Goal: Task Accomplishment & Management: Use online tool/utility

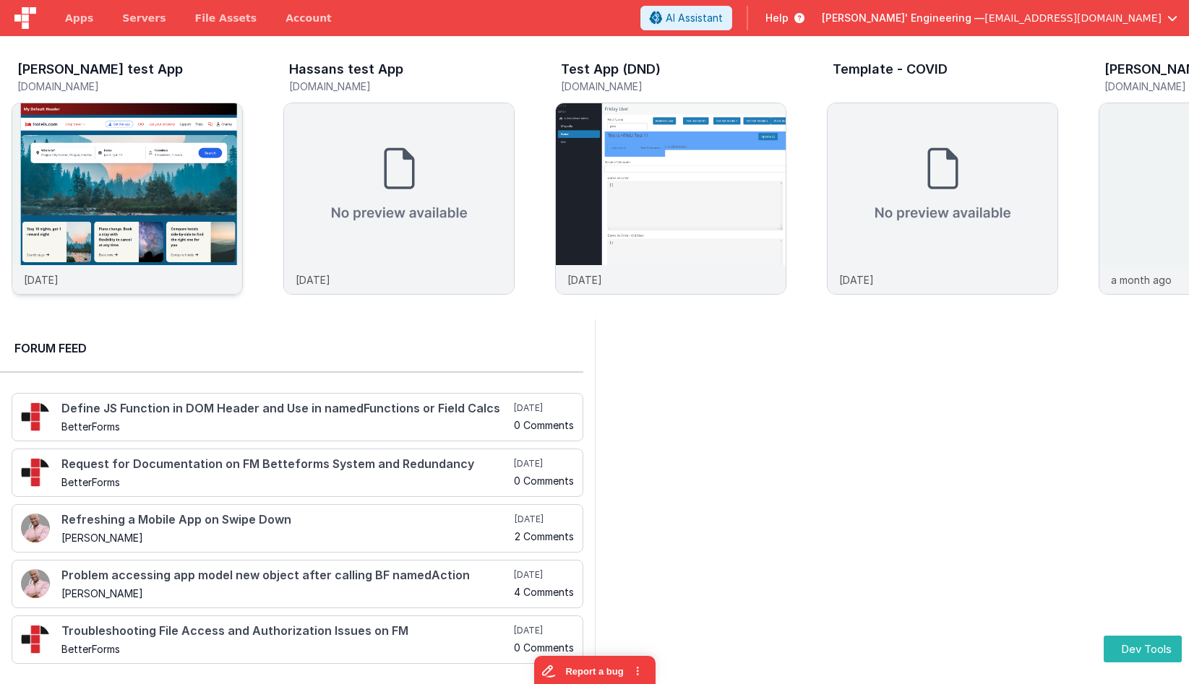
click at [120, 202] on img at bounding box center [127, 218] width 230 height 230
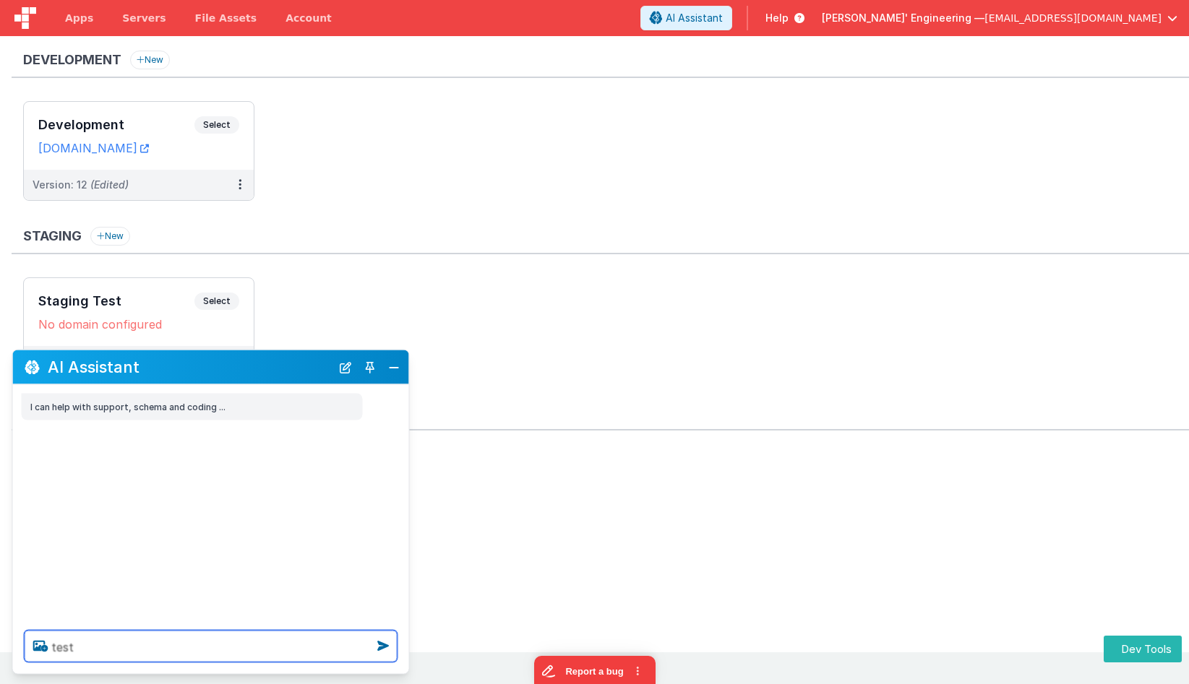
paste textarea "unctions.ui_tool_hello_world,"
type textarea "test unctions.ui_tool_hello_world tool"
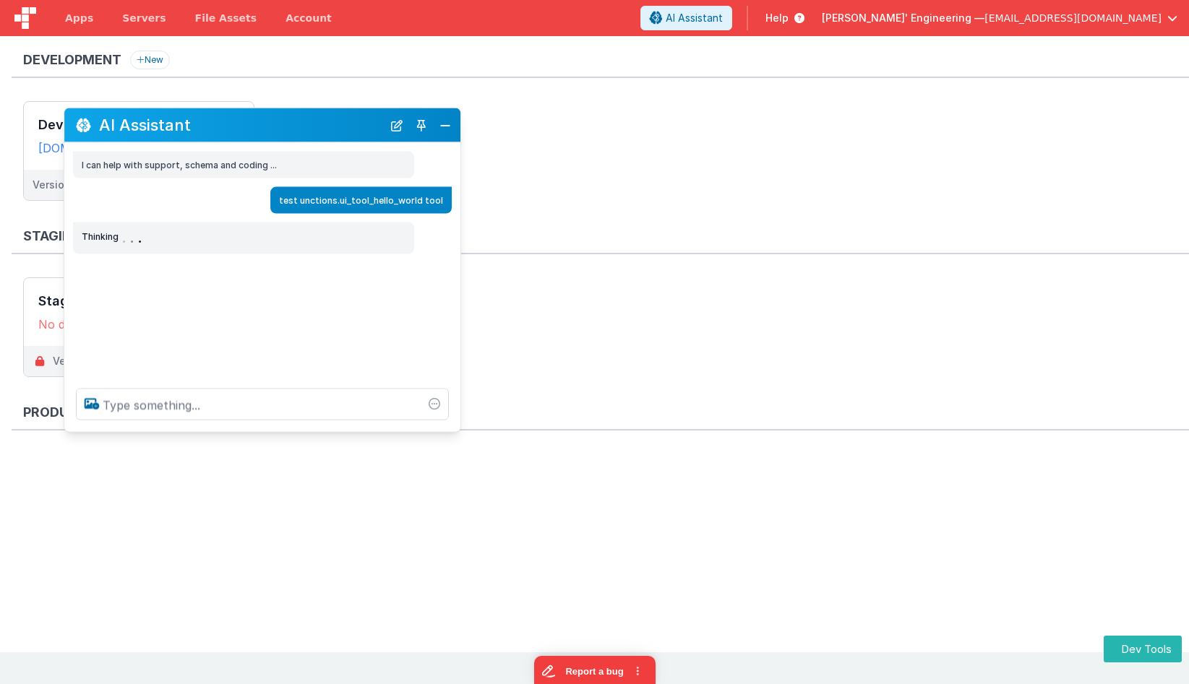
drag, startPoint x: 194, startPoint y: 356, endPoint x: 241, endPoint y: 129, distance: 231.9
click at [241, 129] on h2 "AI Assistant" at bounding box center [240, 124] width 283 height 17
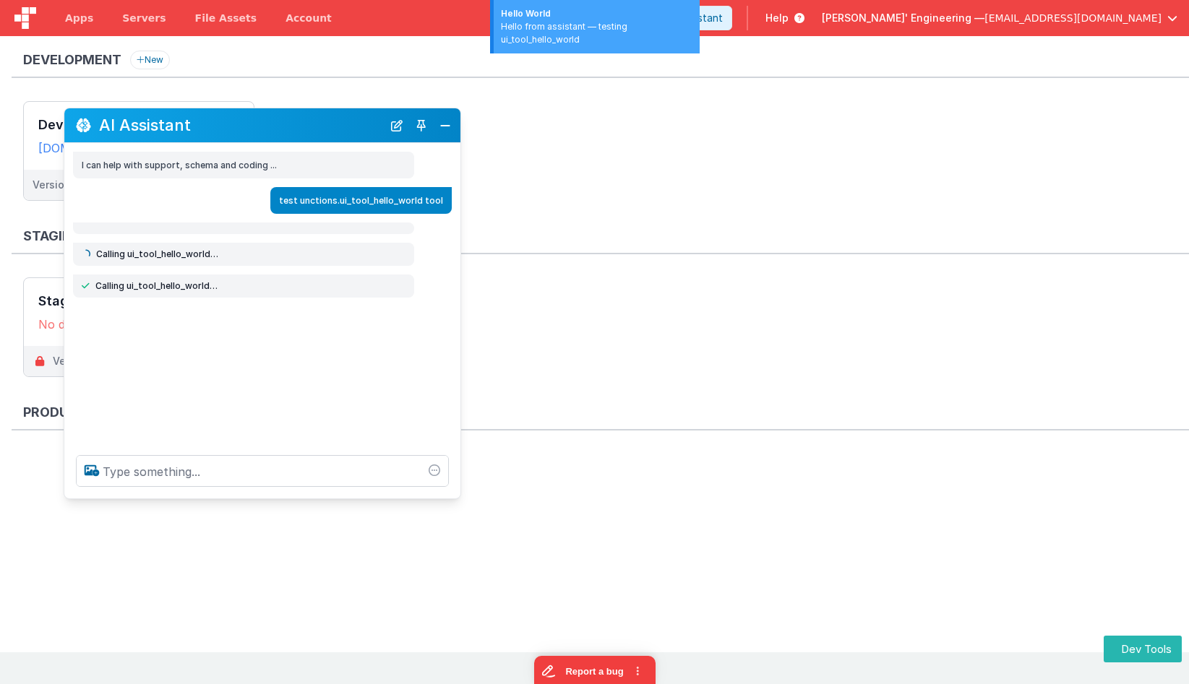
drag, startPoint x: 280, startPoint y: 440, endPoint x: 275, endPoint y: 495, distance: 55.2
click at [274, 499] on div "AI Assistant I can help with support, schema and coding ... test unctions.ui_to…" at bounding box center [262, 304] width 397 height 392
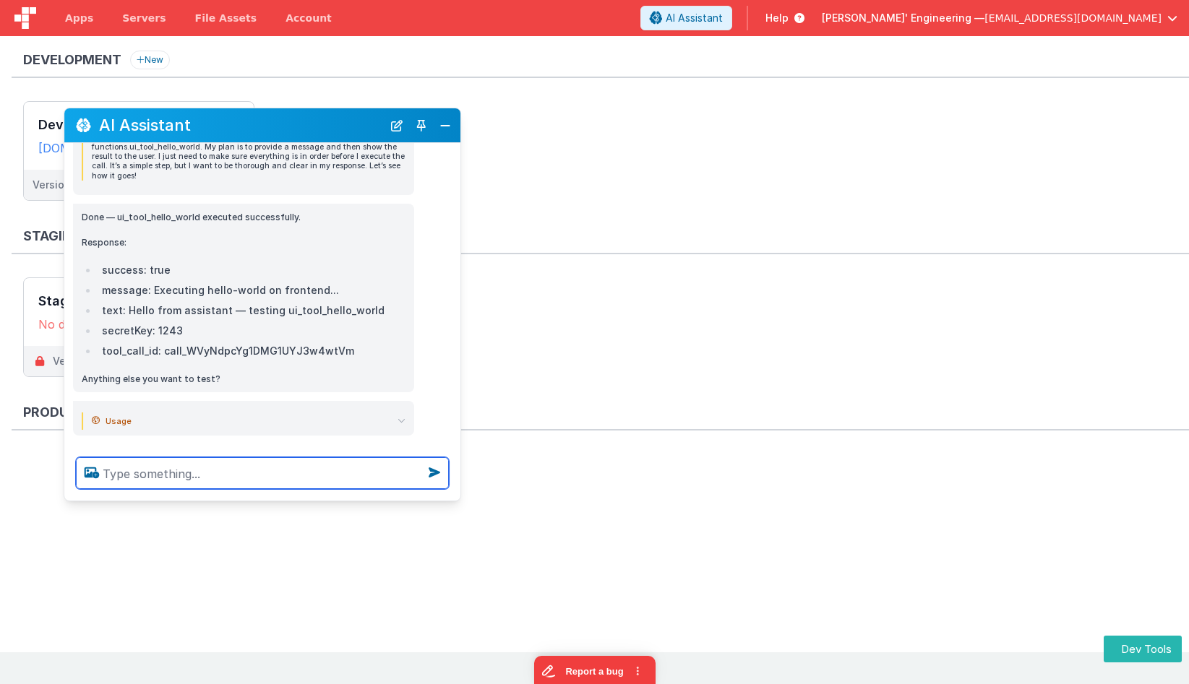
scroll to position [228, 0]
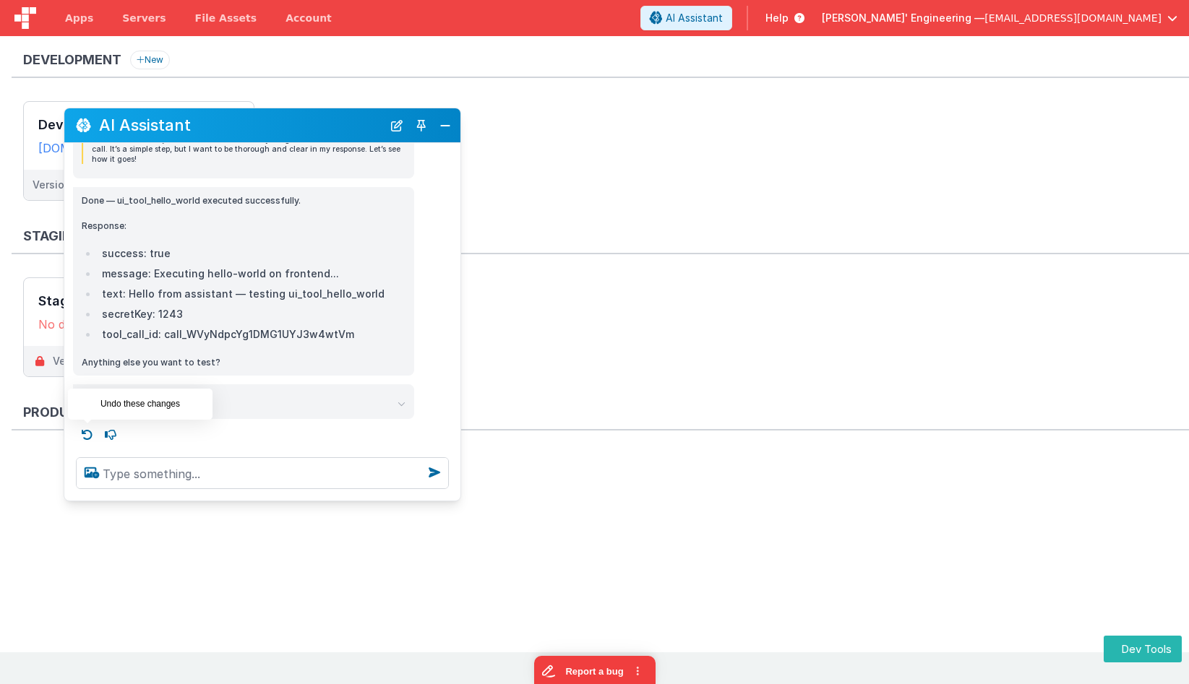
click at [88, 428] on icon at bounding box center [87, 434] width 23 height 23
type textarea "test unctions.ui_tool_hello_world tool"
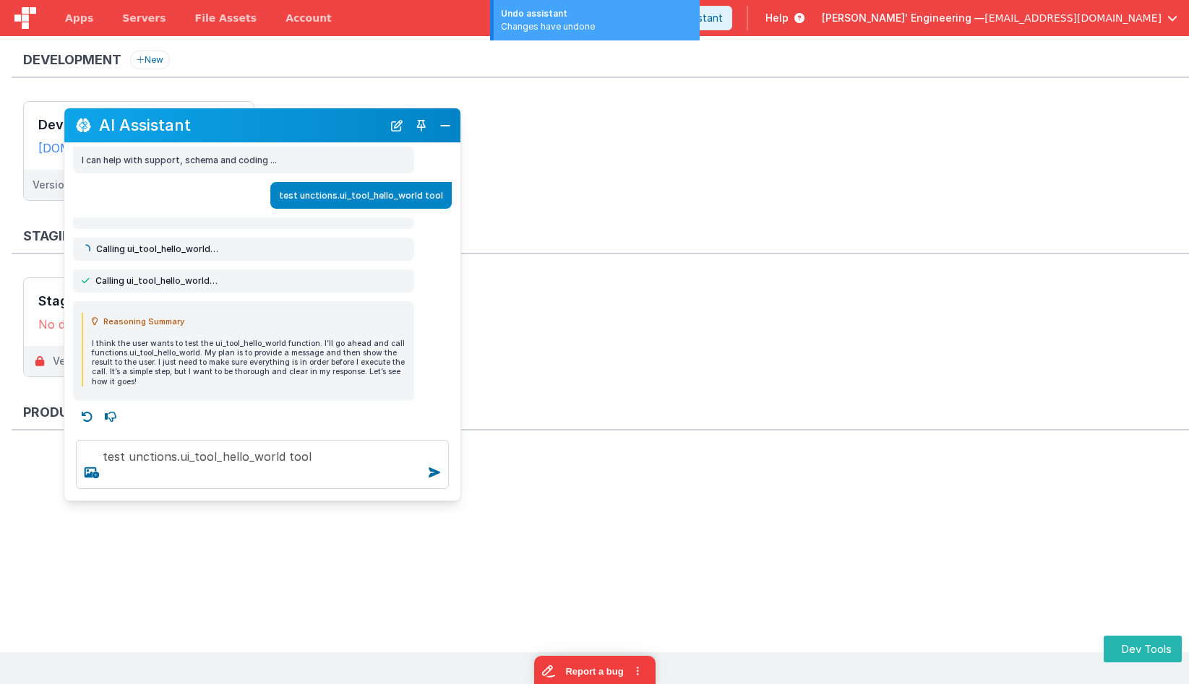
scroll to position [4, 0]
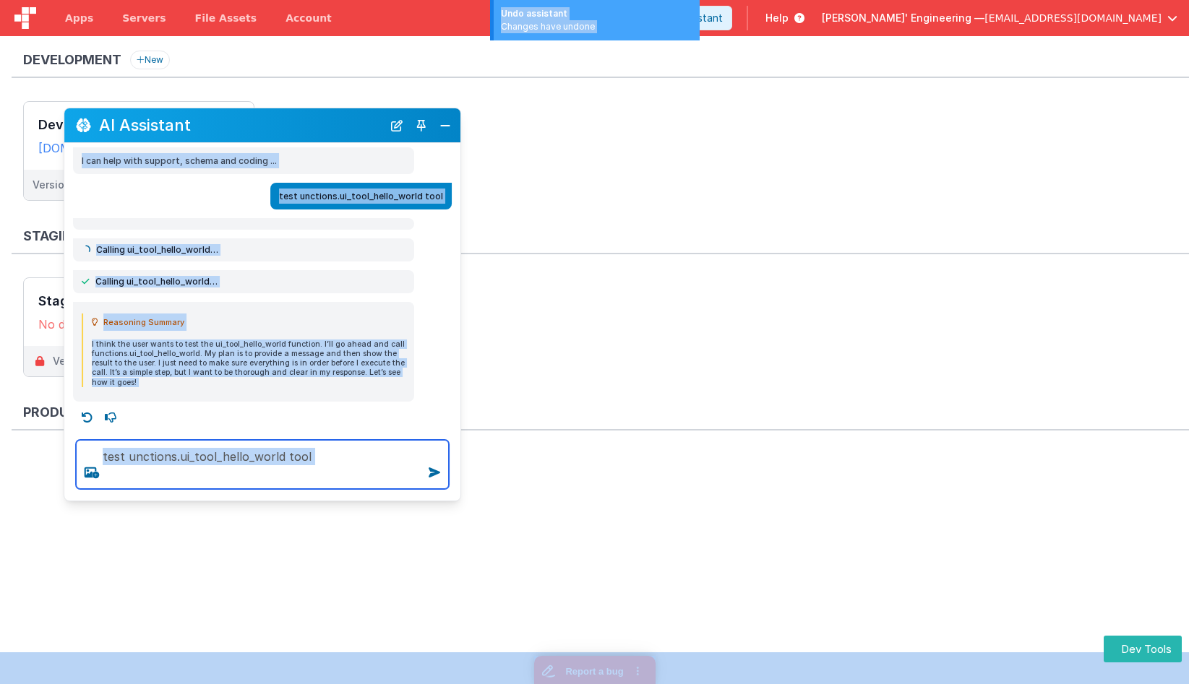
click at [288, 462] on textarea "test unctions.ui_tool_hello_world tool" at bounding box center [262, 464] width 373 height 49
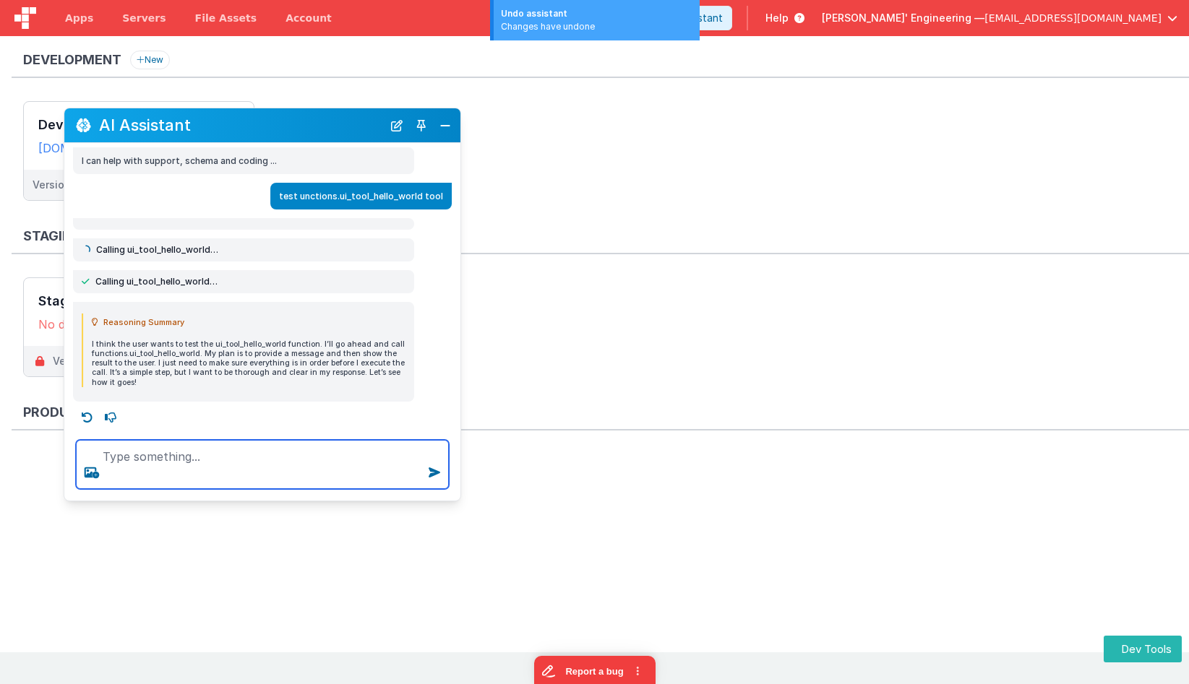
scroll to position [0, 0]
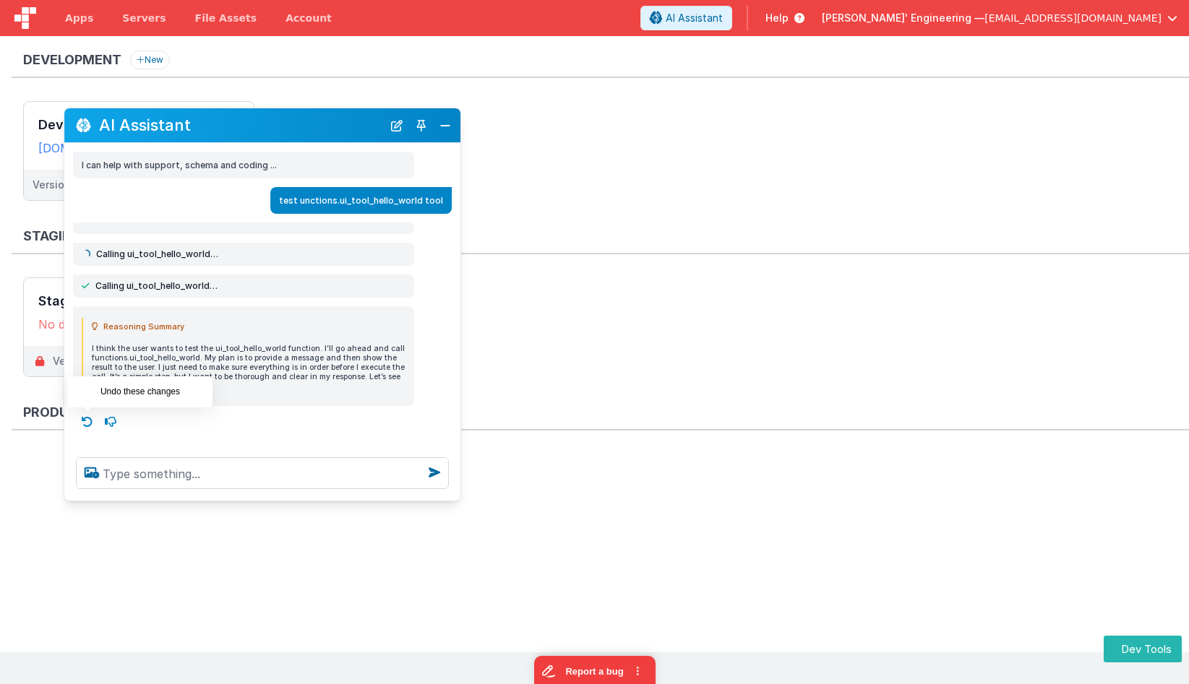
click at [95, 423] on icon at bounding box center [87, 421] width 23 height 23
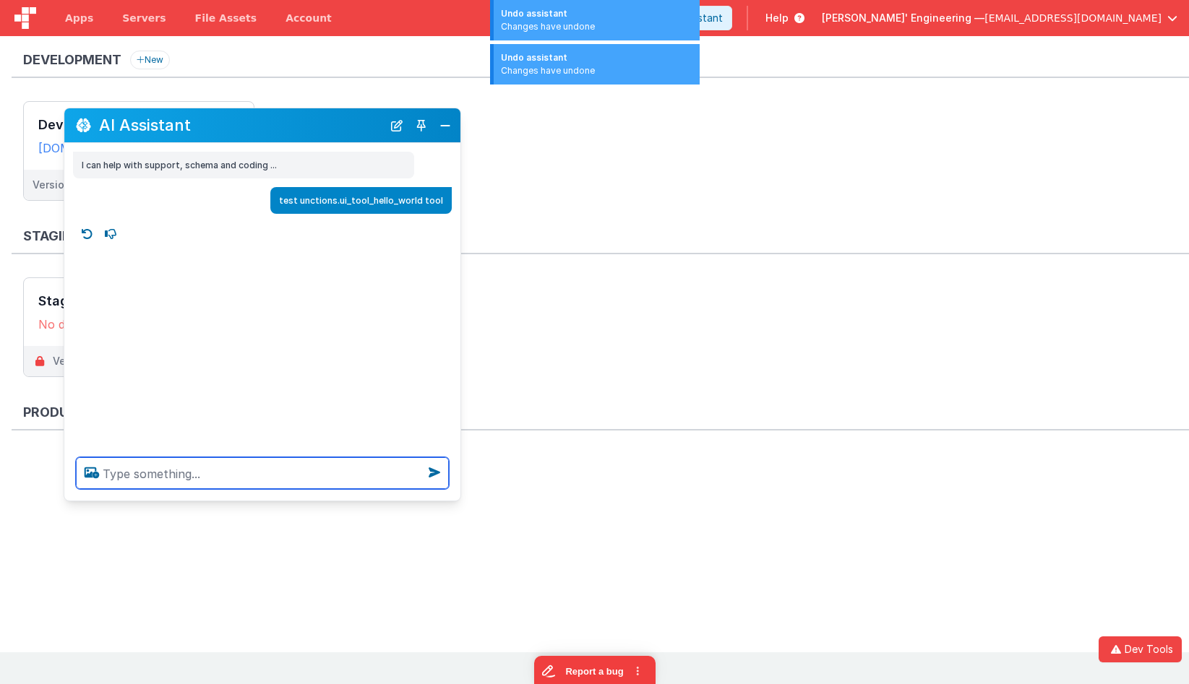
click at [202, 470] on textarea at bounding box center [262, 473] width 373 height 32
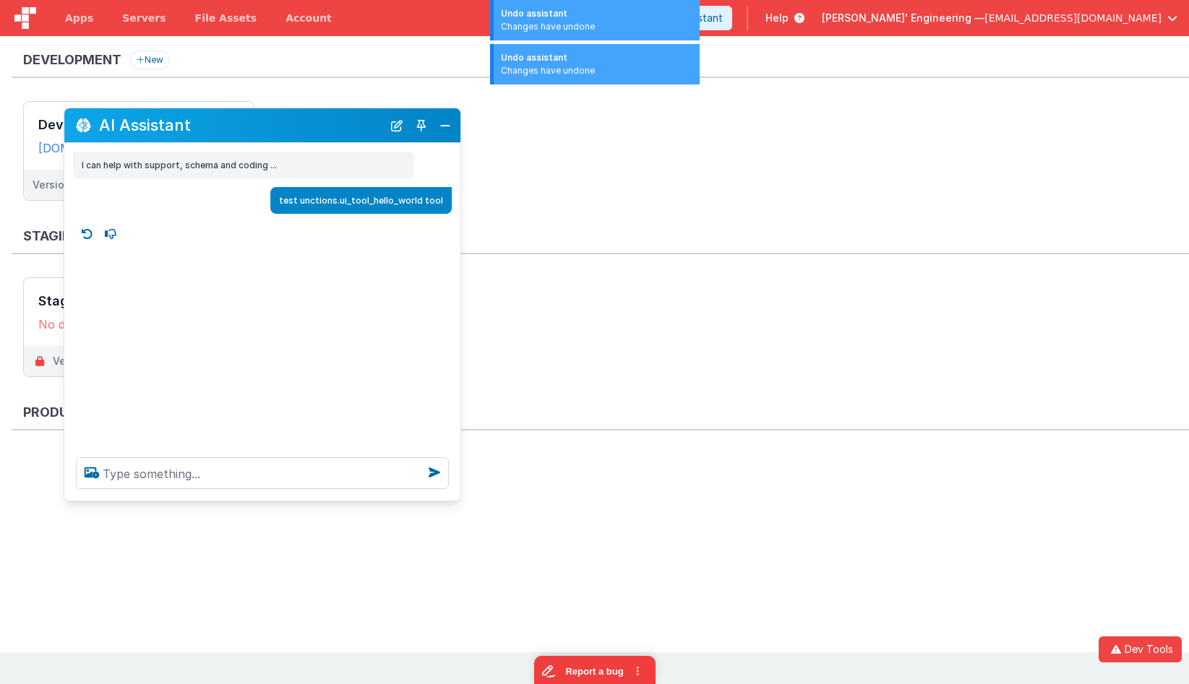
drag, startPoint x: 397, startPoint y: 130, endPoint x: 388, endPoint y: 169, distance: 40.0
click at [397, 130] on button "New Chat" at bounding box center [397, 126] width 20 height 20
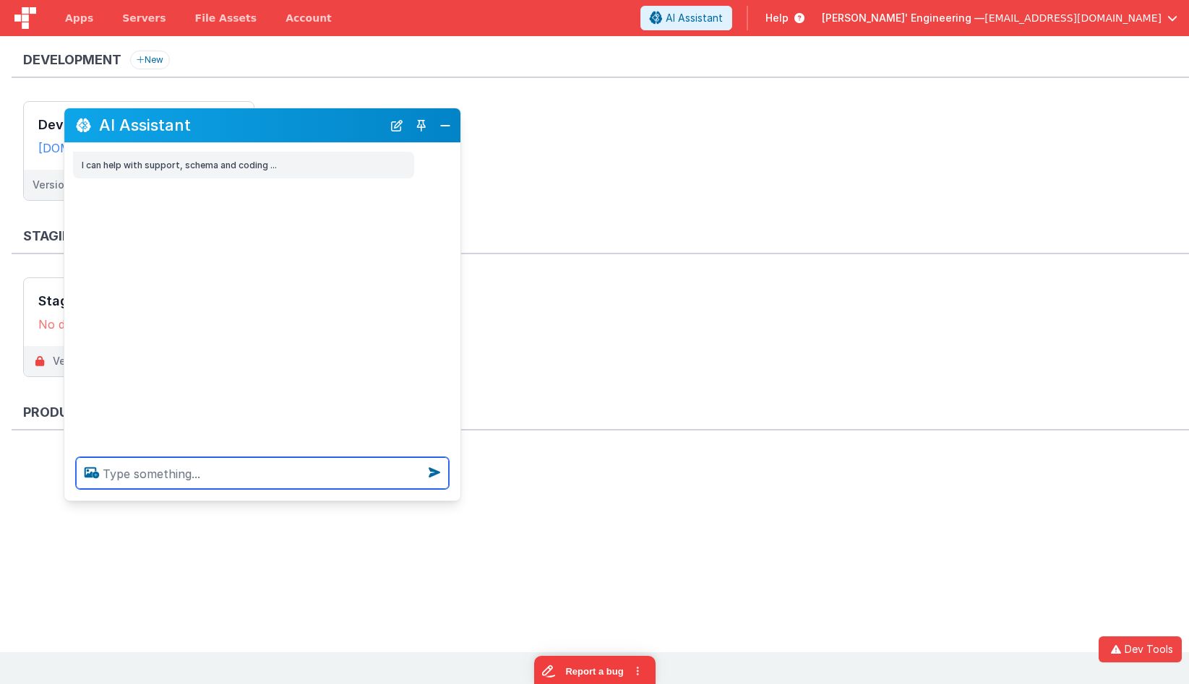
click at [303, 475] on textarea at bounding box center [262, 473] width 373 height 32
paste textarea "test unctions.ui_tool_hello_world tool"
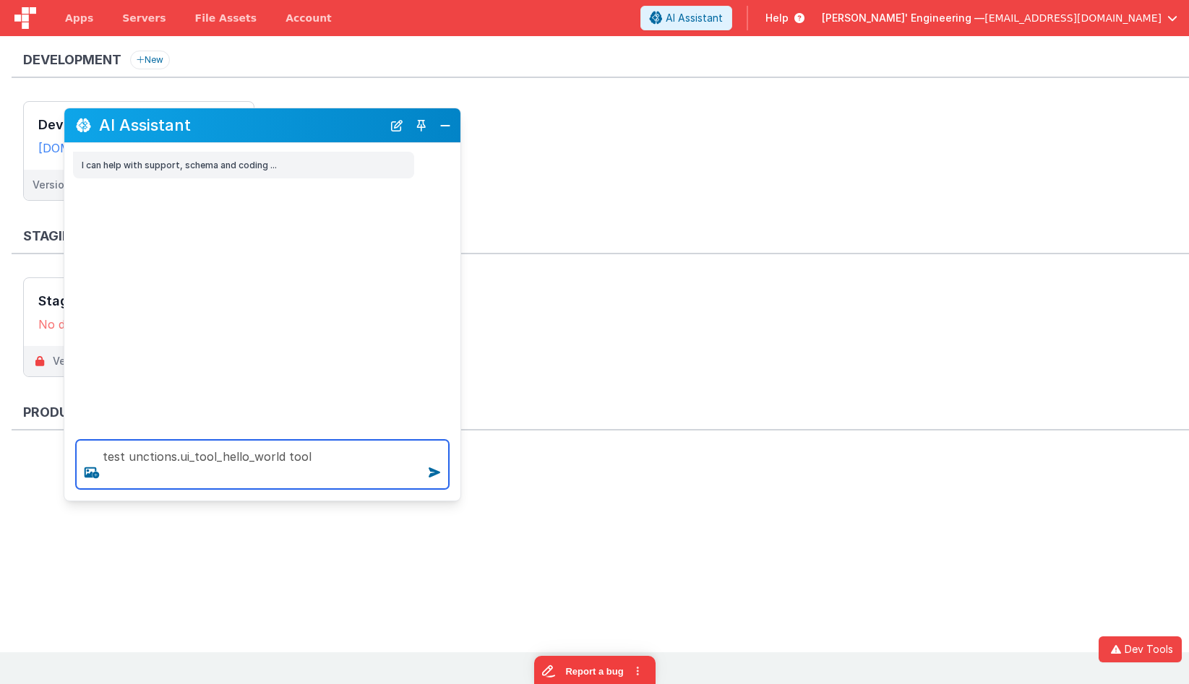
type textarea "test unctions.ui_tool_hello_world tool"
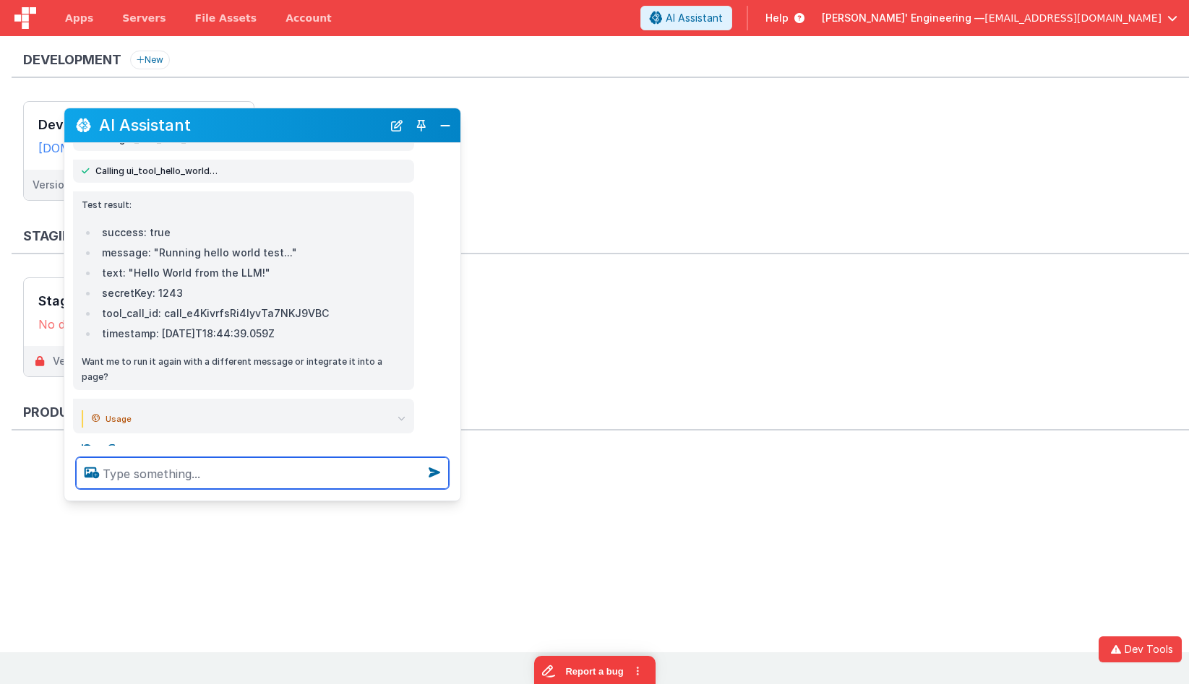
scroll to position [106, 0]
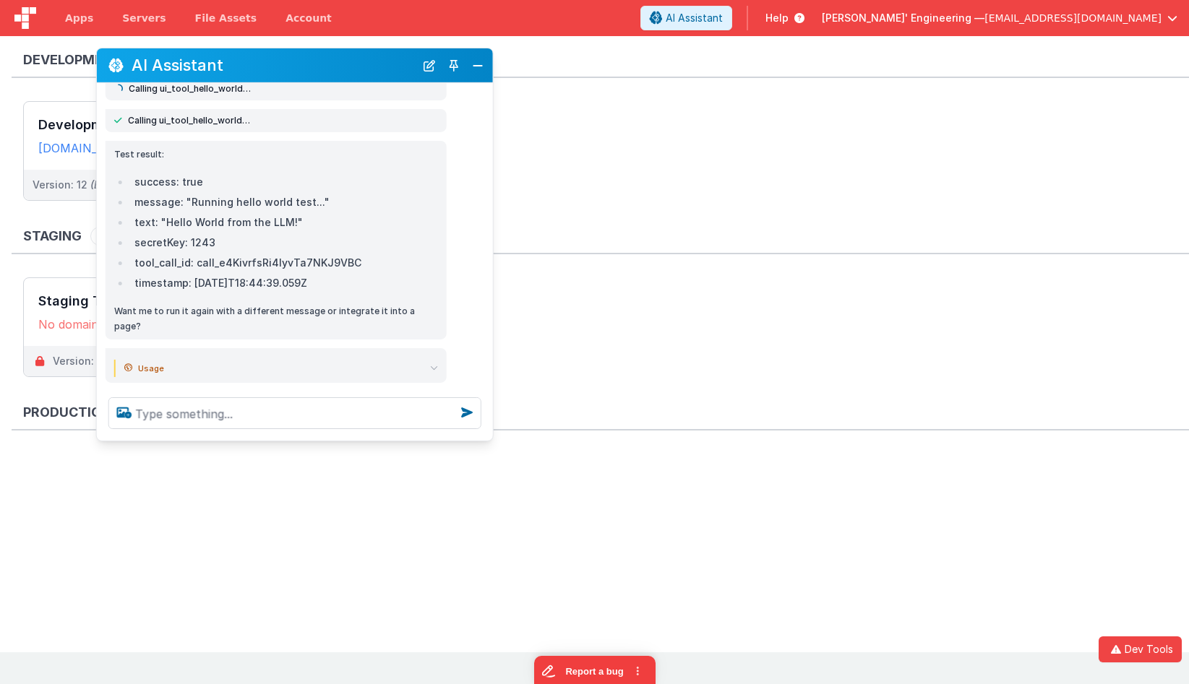
drag, startPoint x: 309, startPoint y: 124, endPoint x: 367, endPoint y: 90, distance: 67.3
click at [341, 66] on h2 "AI Assistant" at bounding box center [273, 64] width 283 height 17
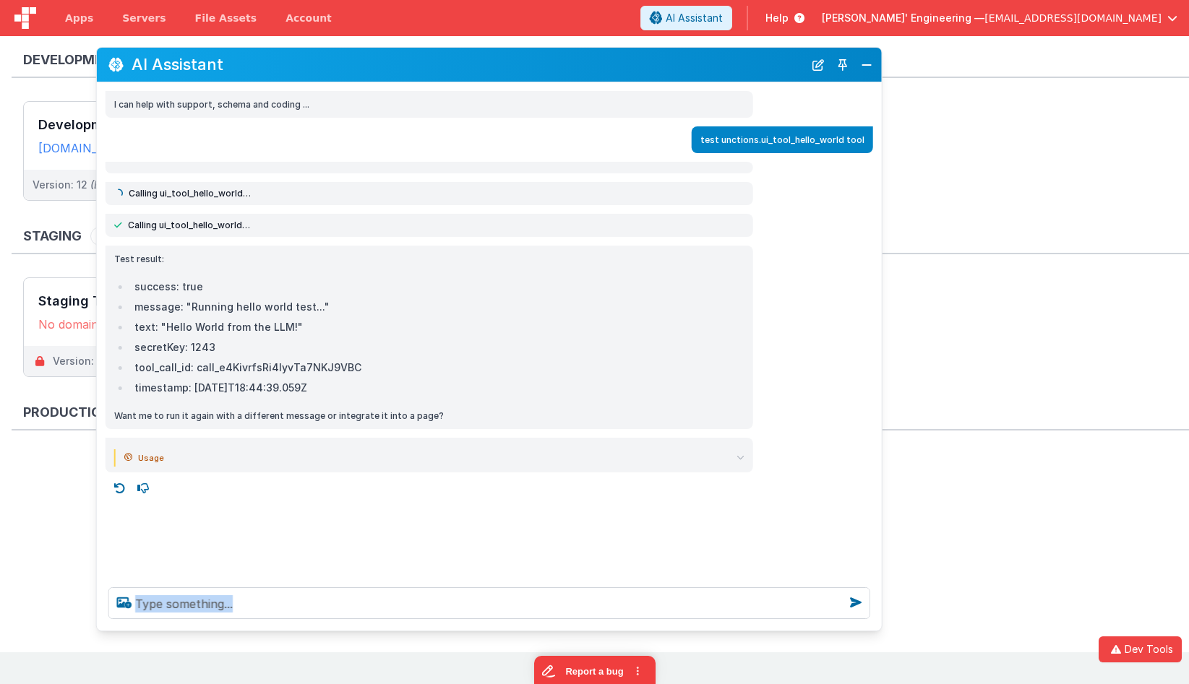
drag, startPoint x: 489, startPoint y: 431, endPoint x: 875, endPoint y: 621, distance: 430.1
click at [877, 621] on div at bounding box center [489, 603] width 785 height 55
